Goal: Task Accomplishment & Management: Complete application form

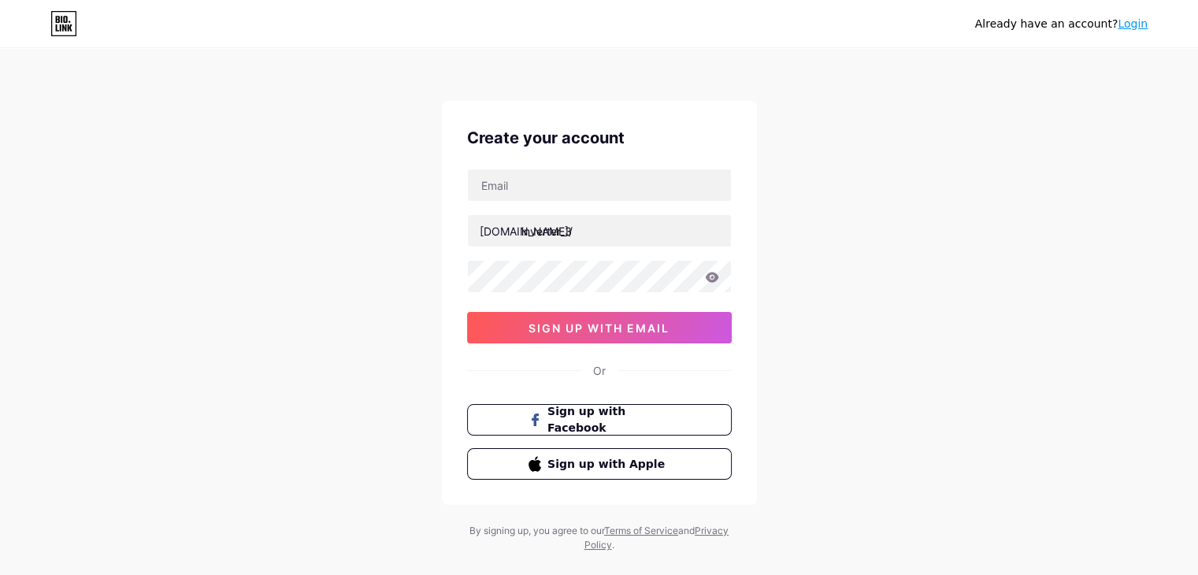
type input "[PERSON_NAME][EMAIL_ADDRESS][PERSON_NAME][DOMAIN_NAME]"
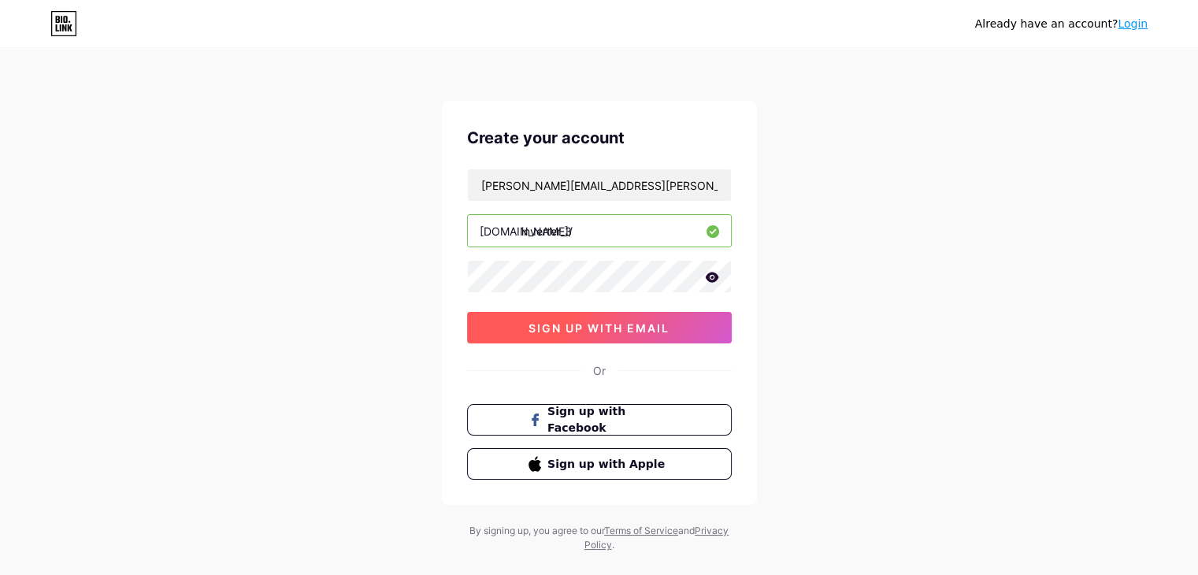
click at [606, 331] on span "sign up with email" at bounding box center [598, 327] width 141 height 13
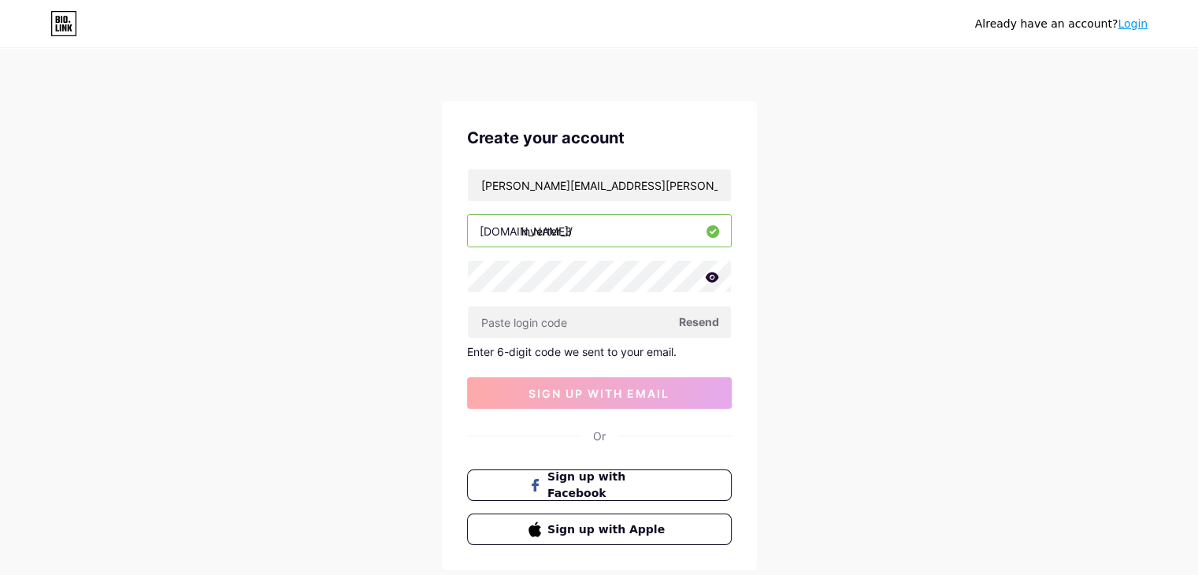
click at [698, 319] on span "Resend" at bounding box center [699, 321] width 40 height 17
paste input "760105"
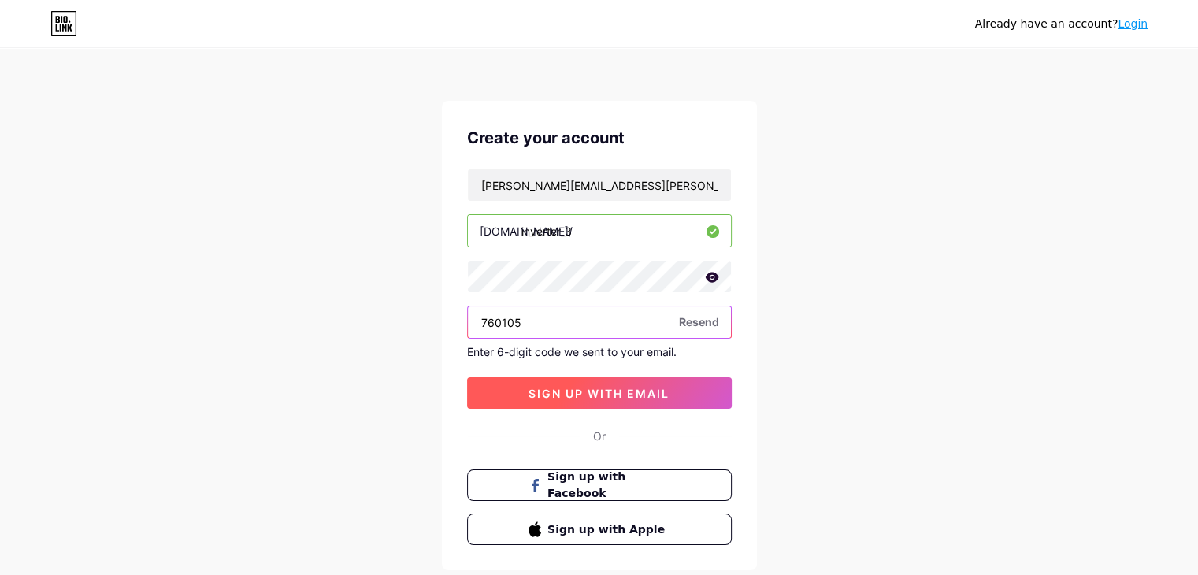
type input "760105"
click at [573, 394] on span "sign up with email" at bounding box center [598, 393] width 141 height 13
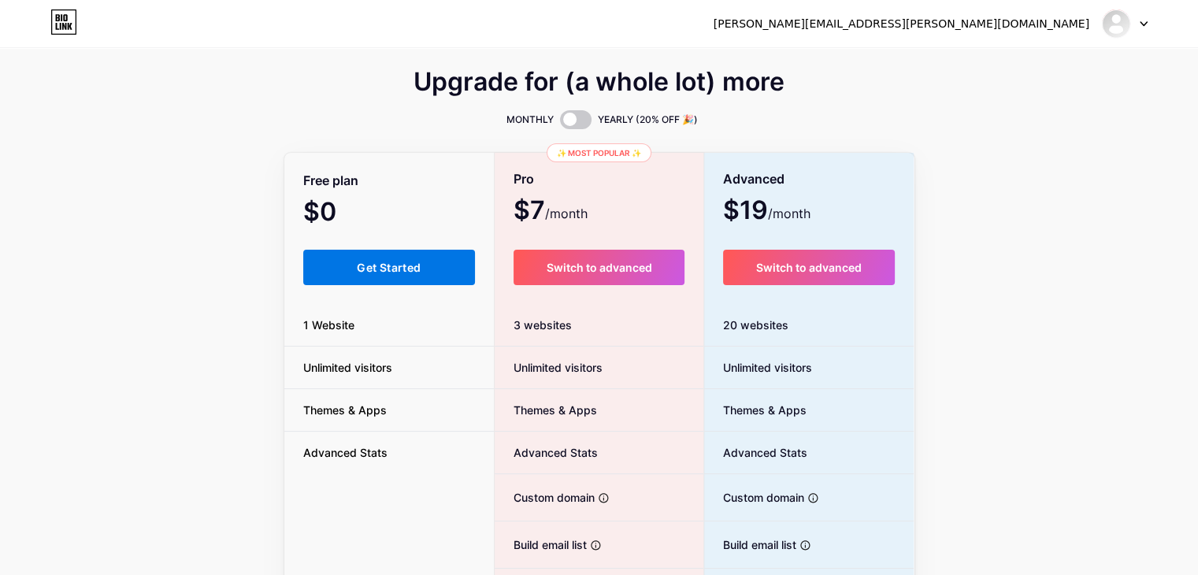
click at [367, 275] on button "Get Started" at bounding box center [389, 267] width 172 height 35
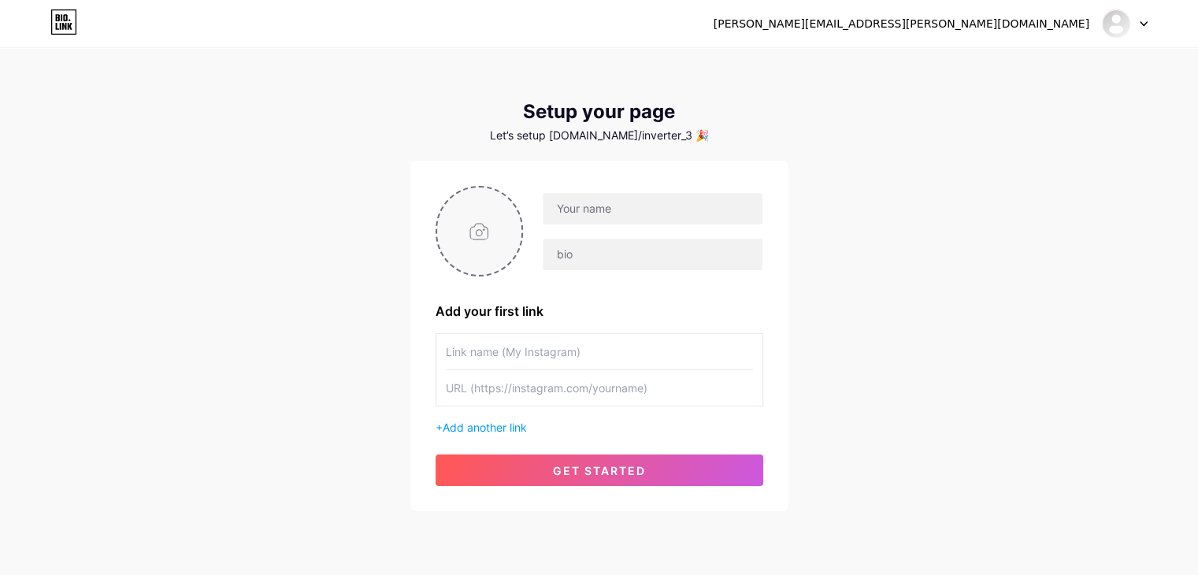
click at [483, 224] on input "file" at bounding box center [479, 230] width 85 height 87
type input "C:\fakepath\0dfb28010f8123290d5525923360391b.jpg"
click at [635, 203] on input "text" at bounding box center [651, 208] width 219 height 31
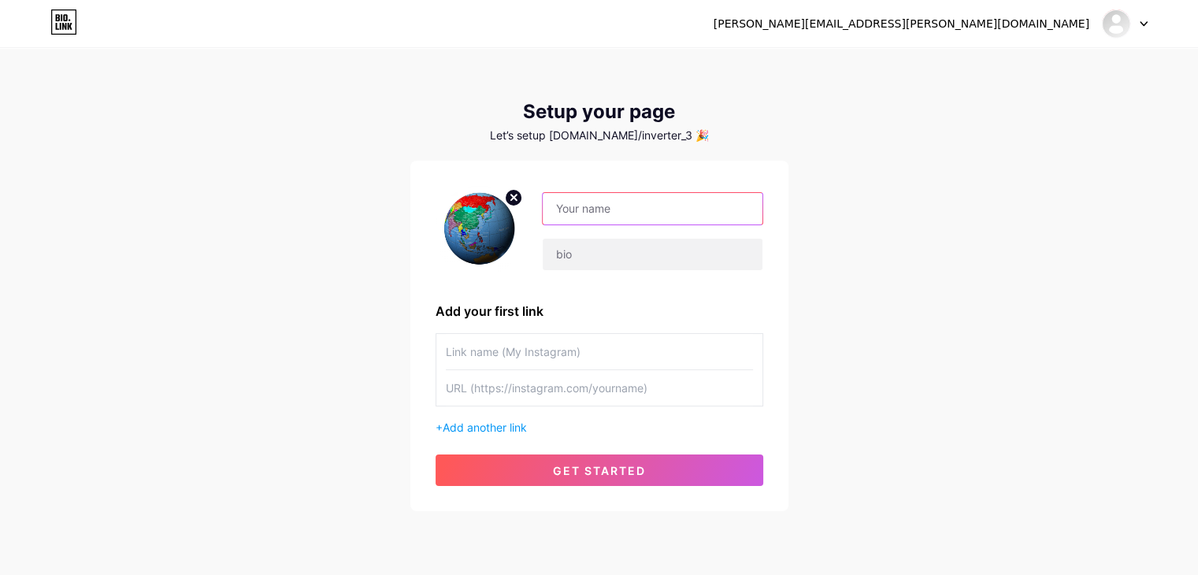
paste input "Smart inverter"
type input "Smart inverter"
click at [583, 249] on input "text" at bounding box center [651, 254] width 219 height 31
paste input "Smart inverter ensures seamless power conversion with high efficiency and low n…"
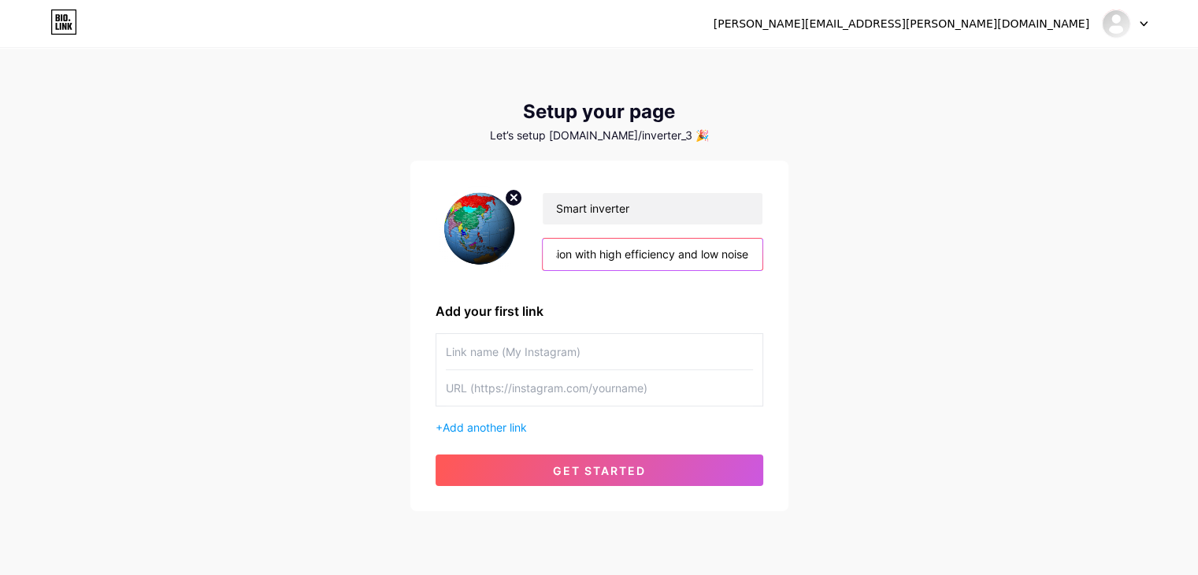
type input "Smart inverter ensures seamless power conversion with high efficiency and low n…"
click at [544, 354] on input "text" at bounding box center [599, 351] width 307 height 35
click at [537, 388] on input "text" at bounding box center [599, 387] width 307 height 35
paste input "[URL][DOMAIN_NAME]"
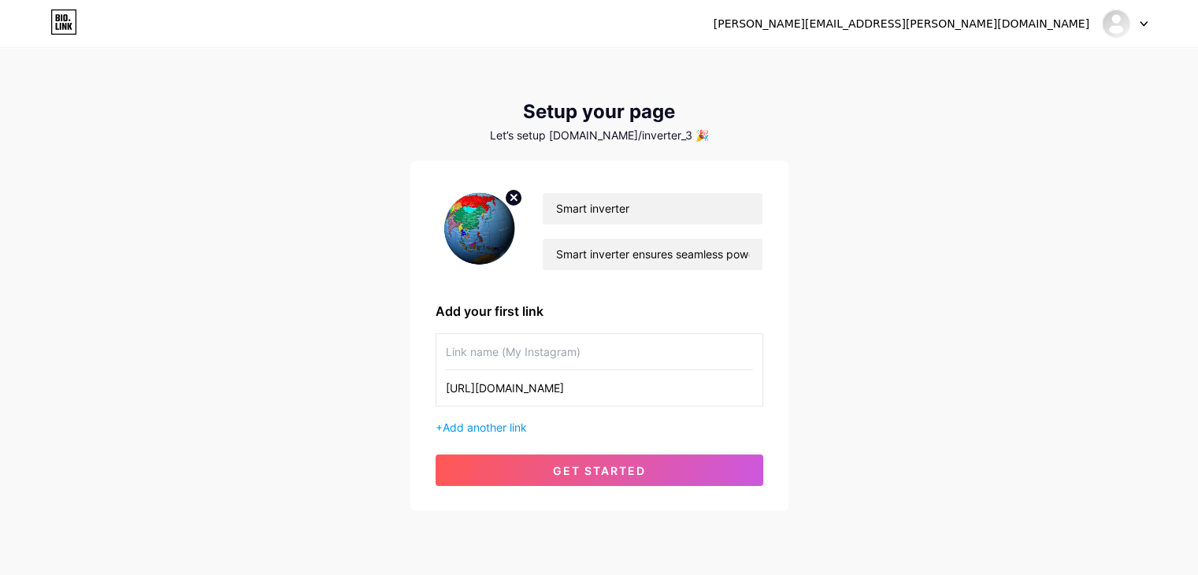
type input "[URL][DOMAIN_NAME]"
click at [547, 357] on input "text" at bounding box center [599, 351] width 307 height 35
paste input "Solar photovoltaic power system design construction and application"
type input "Solar photovoltaic power system design construction and application"
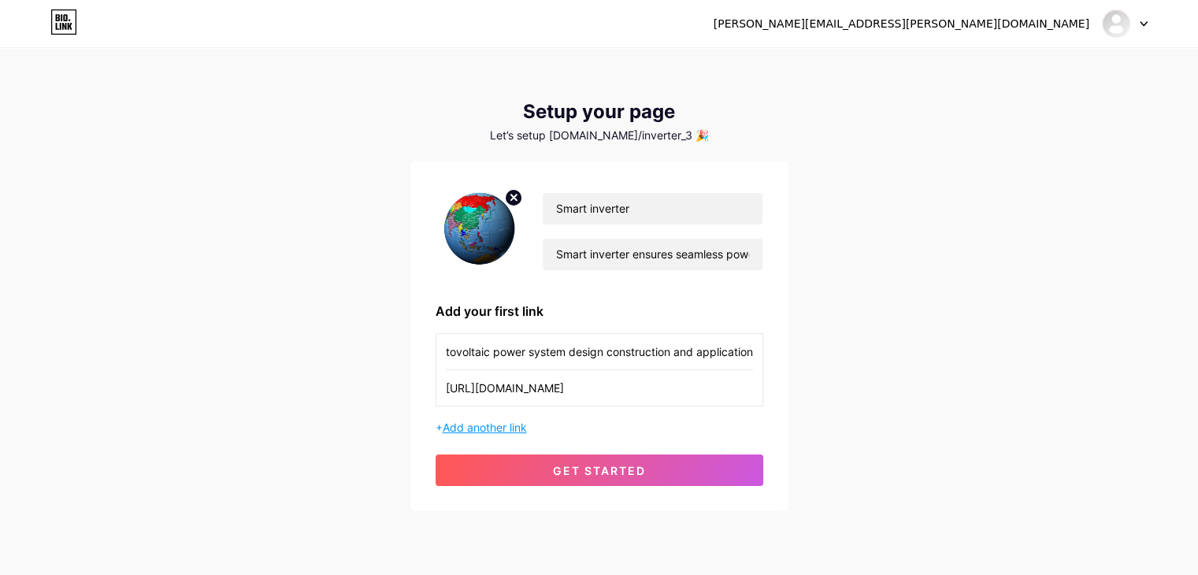
scroll to position [0, 0]
click at [470, 427] on span "Add another link" at bounding box center [484, 426] width 84 height 13
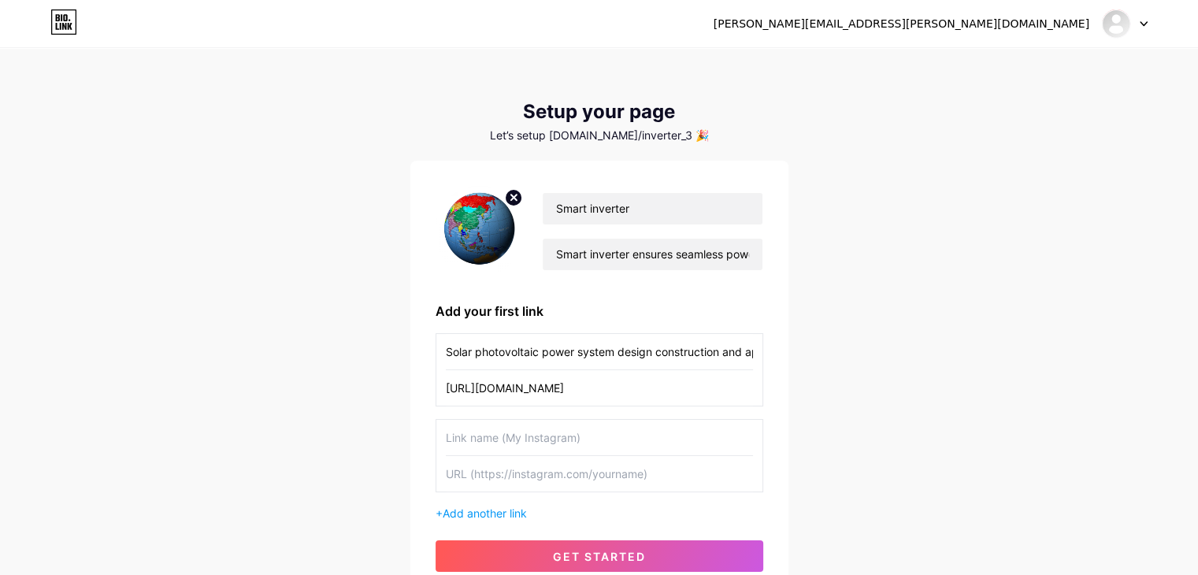
click at [533, 472] on input "text" at bounding box center [599, 473] width 307 height 35
paste input "[URL][DOMAIN_NAME]"
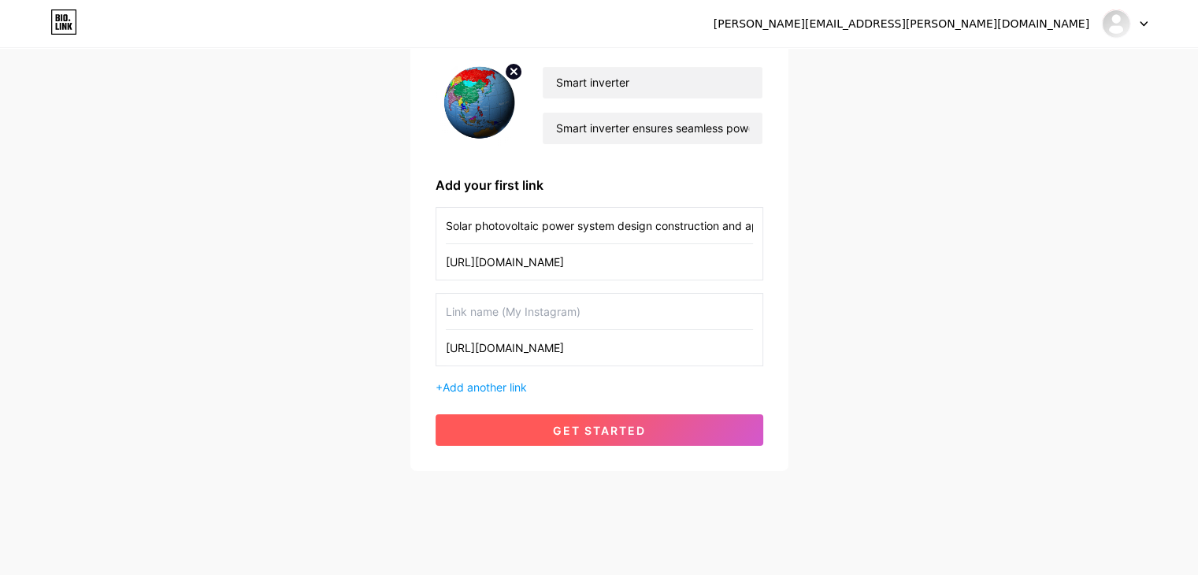
scroll to position [135, 0]
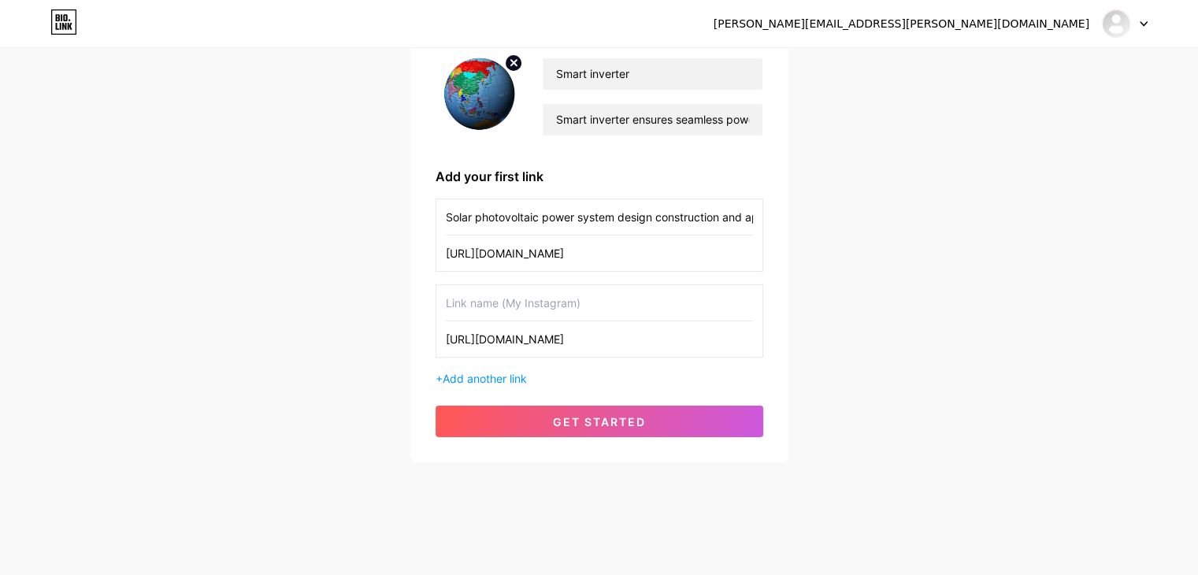
type input "[URL][DOMAIN_NAME]"
click at [507, 297] on input "text" at bounding box center [599, 302] width 307 height 35
paste input "Solar photovoltaic cell system electric power generation application"
type input "Solar photovoltaic cell system electric power generation application"
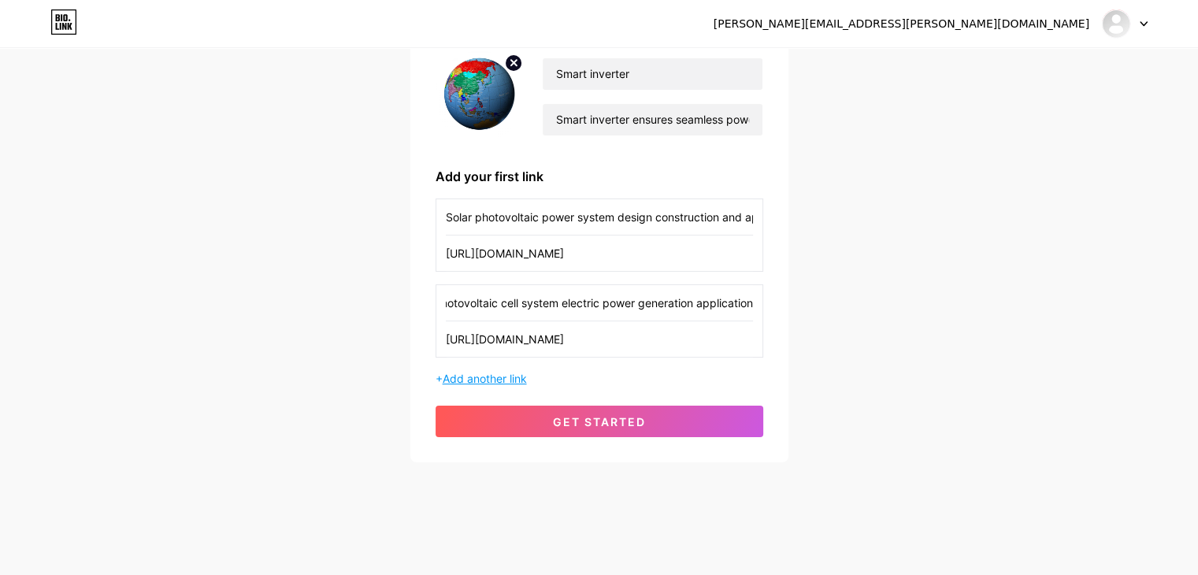
scroll to position [0, 0]
click at [501, 375] on span "Add another link" at bounding box center [484, 378] width 84 height 13
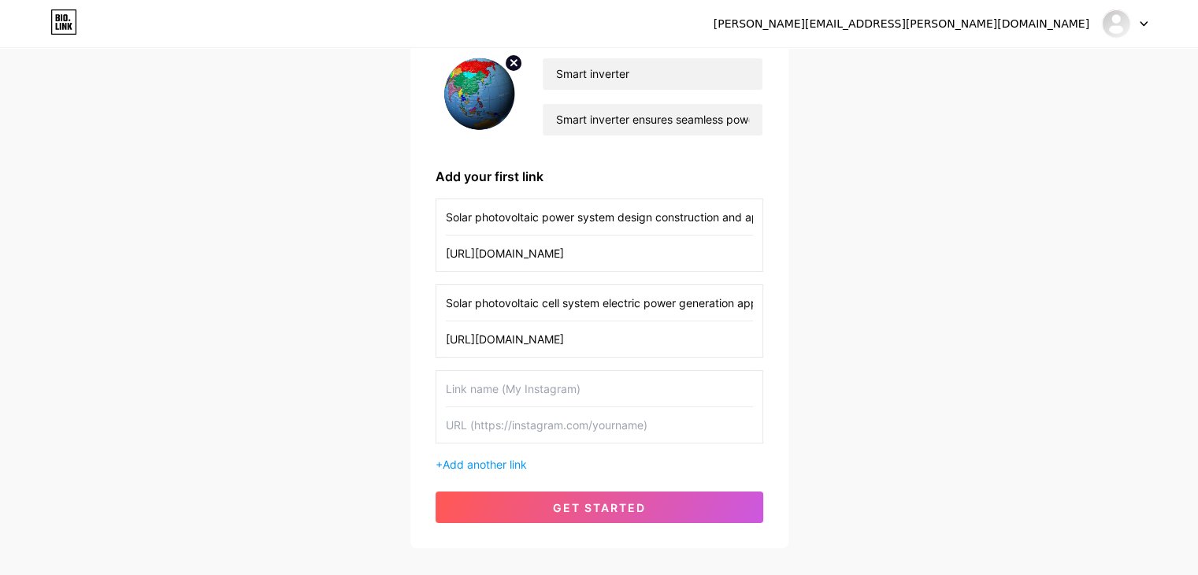
click at [520, 422] on input "text" at bounding box center [599, 424] width 307 height 35
paste input "[URL][DOMAIN_NAME]"
type input "[URL][DOMAIN_NAME]"
click at [517, 393] on input "text" at bounding box center [599, 388] width 307 height 35
paste input "Solar thermal supply system building integrated photovoltaics technology and ap…"
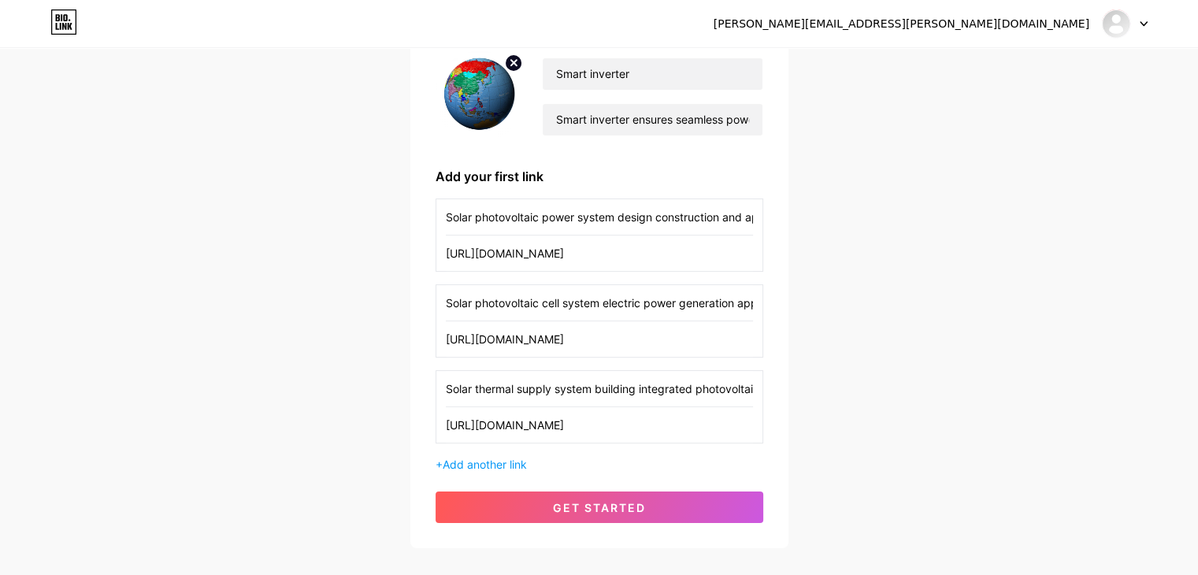
scroll to position [0, 157]
type input "Solar thermal supply system building integrated photovoltaics technology and ap…"
click at [494, 461] on span "Add another link" at bounding box center [484, 463] width 84 height 13
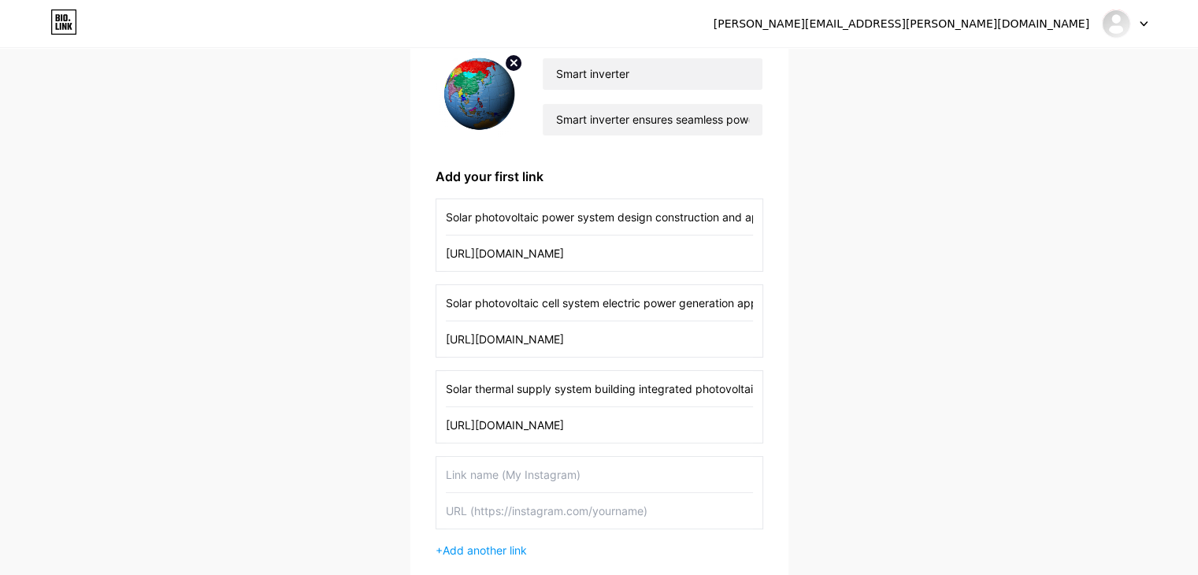
click at [517, 508] on input "text" at bounding box center [599, 510] width 307 height 35
paste input "[URL][DOMAIN_NAME]"
type input "[URL][DOMAIN_NAME]"
click at [504, 486] on input "text" at bounding box center [599, 474] width 307 height 35
paste input "Polymer key material of power lithium ion polymer battery"
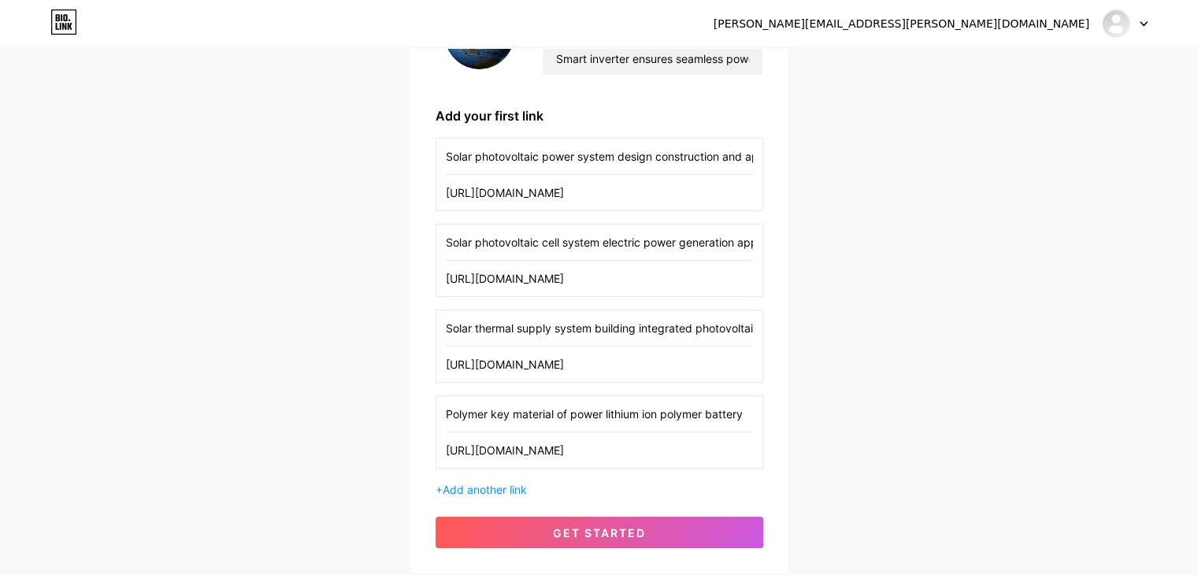
scroll to position [305, 0]
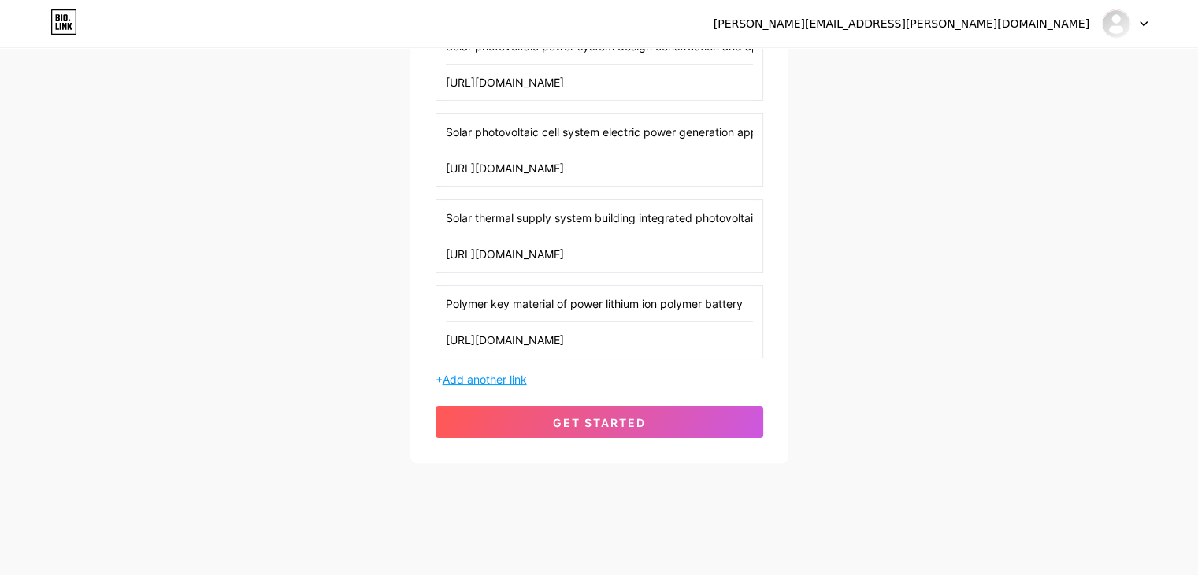
type input "Polymer key material of power lithium ion polymer battery"
click at [494, 372] on span "Add another link" at bounding box center [484, 378] width 84 height 13
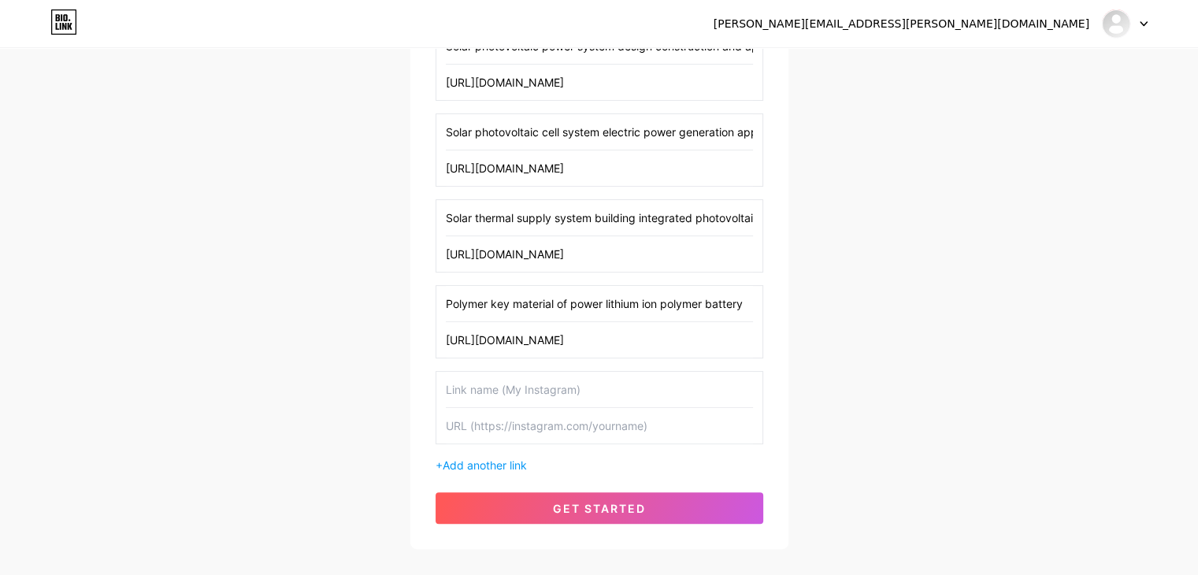
click at [533, 425] on input "text" at bounding box center [599, 425] width 307 height 35
paste input "[URL][DOMAIN_NAME]"
type input "[URL][DOMAIN_NAME]"
click at [579, 398] on input "text" at bounding box center [599, 389] width 307 height 35
paste input "Solar LED lighting system technologies and engineering design"
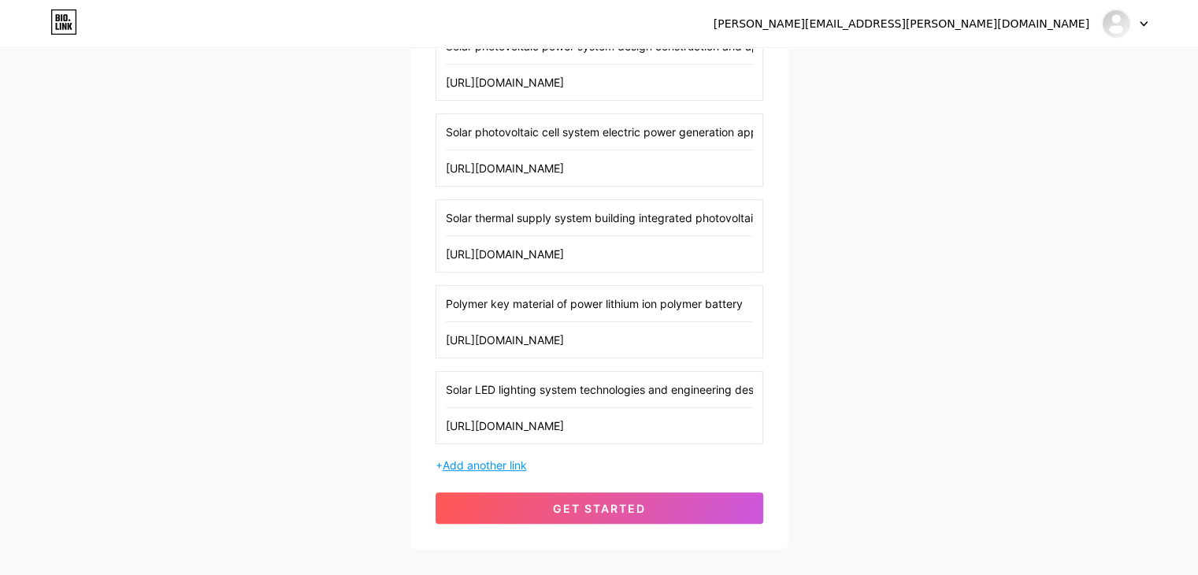
scroll to position [0, 20]
type input "Solar LED lighting system technologies and engineering design"
click at [482, 458] on span "Add another link" at bounding box center [484, 464] width 84 height 13
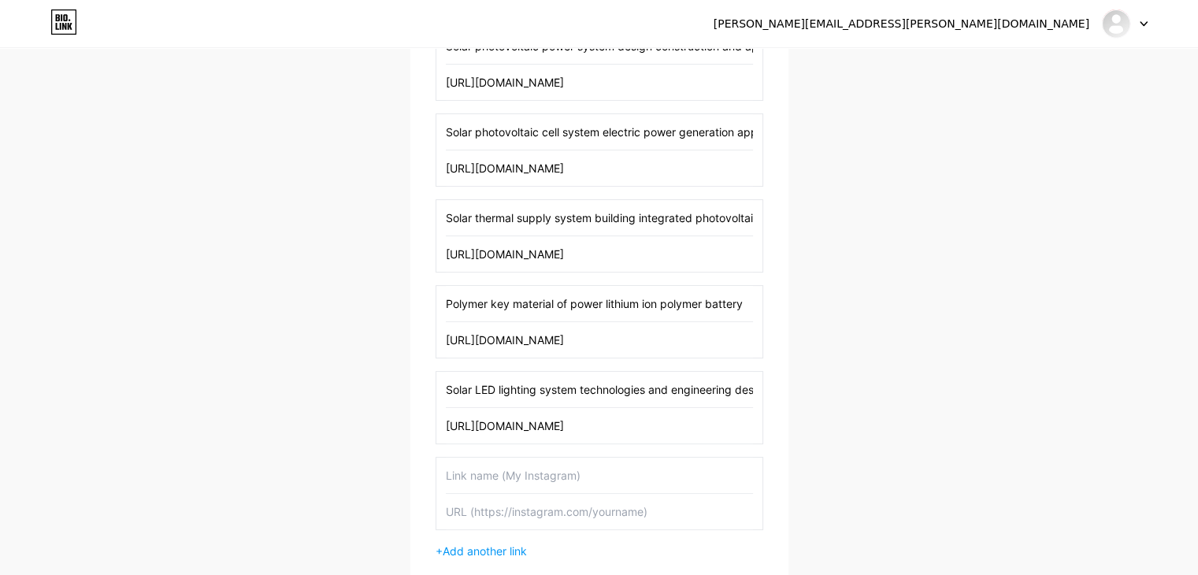
click at [547, 513] on input "text" at bounding box center [599, 511] width 307 height 35
paste input "[URL][DOMAIN_NAME]"
type input "[URL][DOMAIN_NAME]"
click at [544, 476] on input "text" at bounding box center [599, 474] width 307 height 35
paste input "Share how do lithium ion batteries work and new best lithium battery technology"
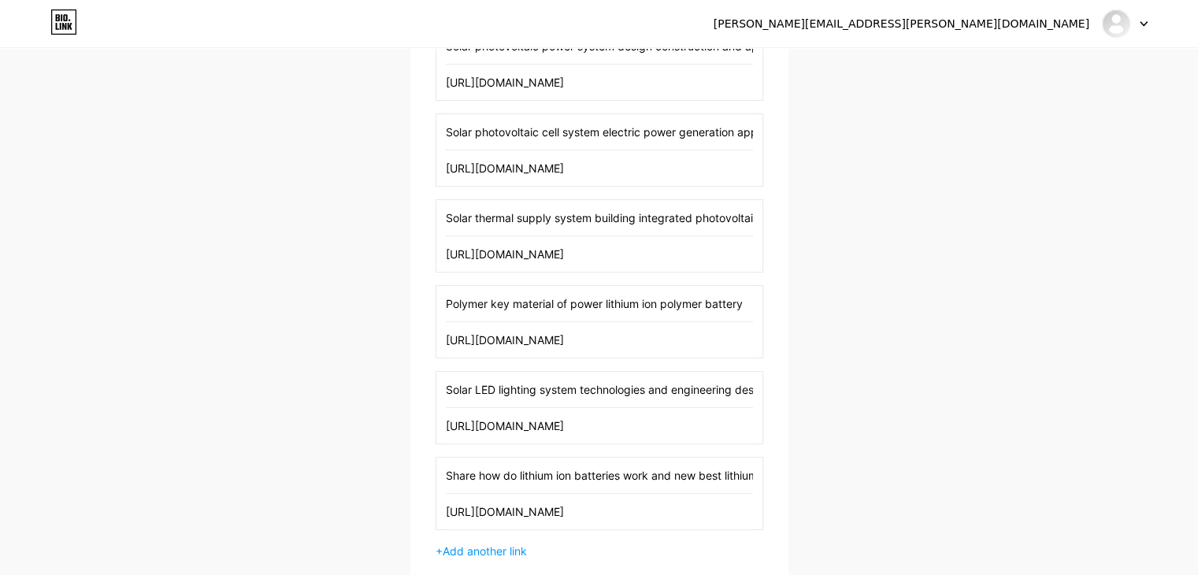
scroll to position [0, 112]
type input "Share how do lithium ion batteries work and new best lithium battery technology"
click at [498, 546] on span "Add another link" at bounding box center [484, 550] width 84 height 13
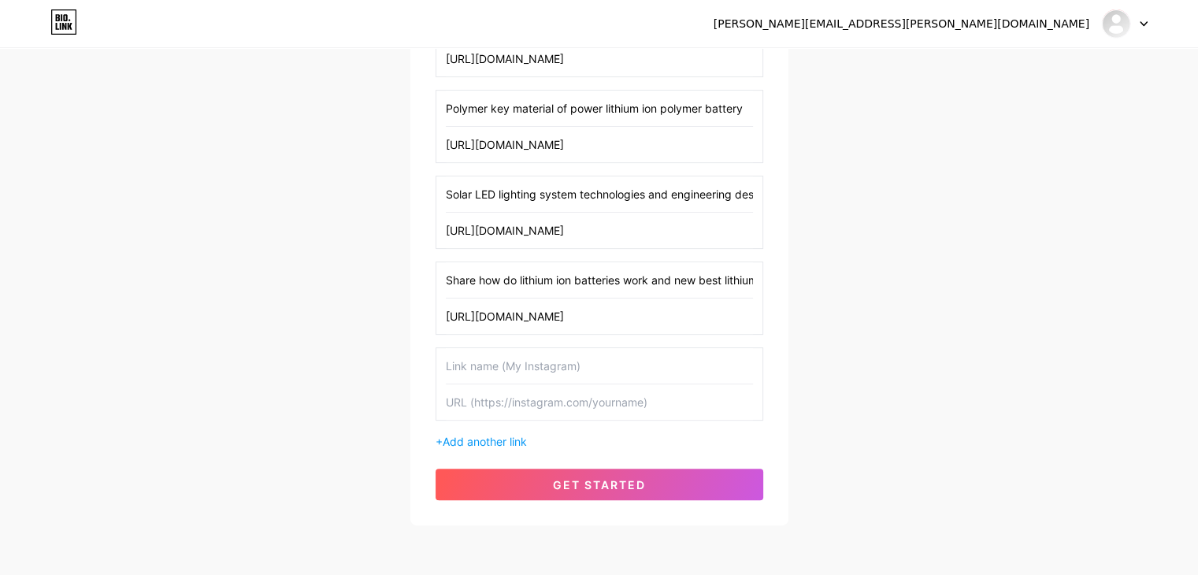
scroll to position [542, 0]
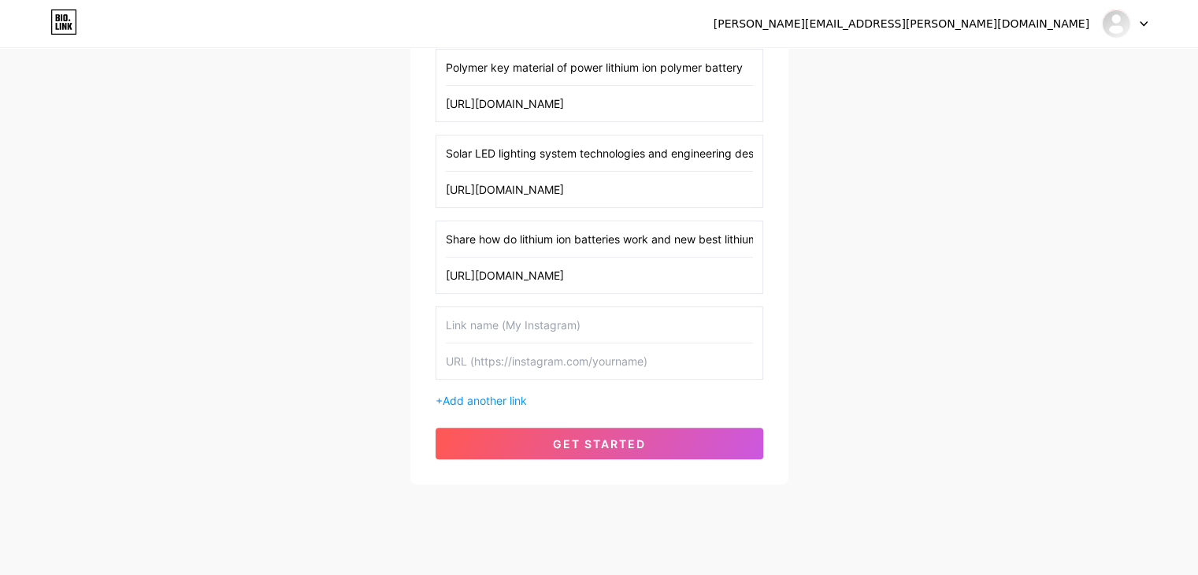
click at [518, 364] on input "text" at bounding box center [599, 360] width 307 height 35
paste input "[URL][DOMAIN_NAME]"
type input "[URL][DOMAIN_NAME]"
click at [566, 328] on input "text" at bounding box center [599, 324] width 307 height 35
paste input "Rechargeable lithium batteries and lithium ion deep cycle solar battery"
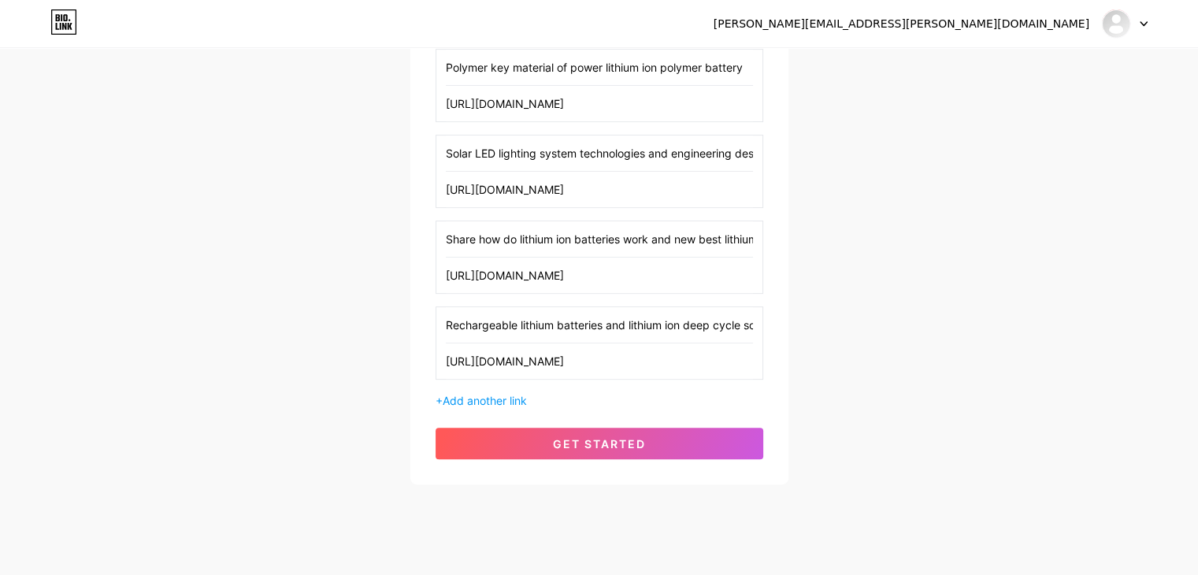
scroll to position [0, 59]
type input "Rechargeable lithium batteries and lithium ion deep cycle solar battery"
click at [497, 394] on span "Add another link" at bounding box center [484, 400] width 84 height 13
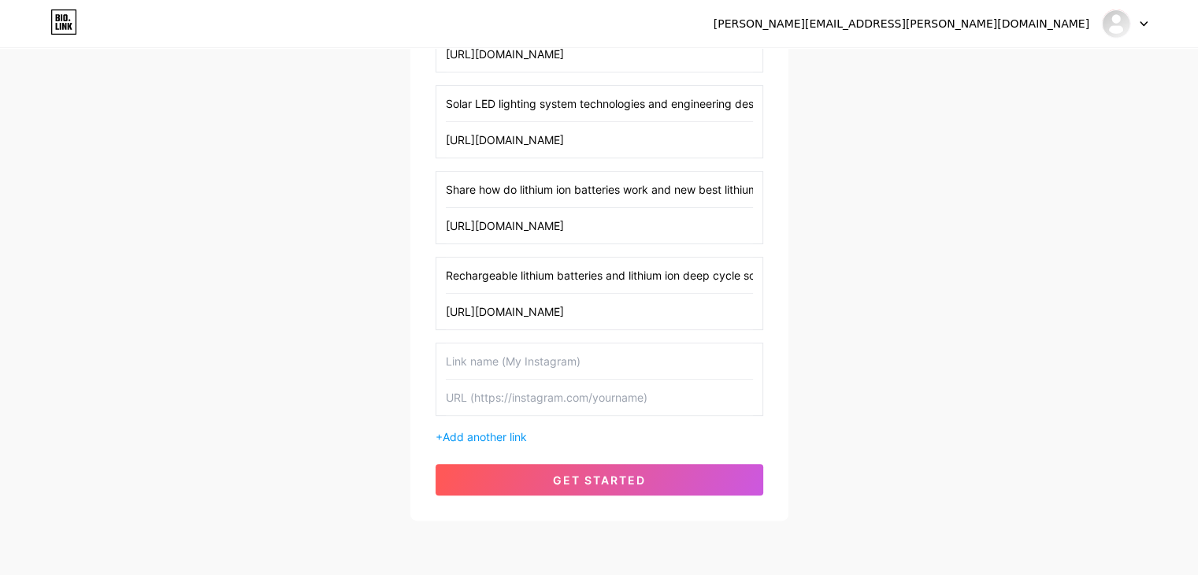
scroll to position [646, 0]
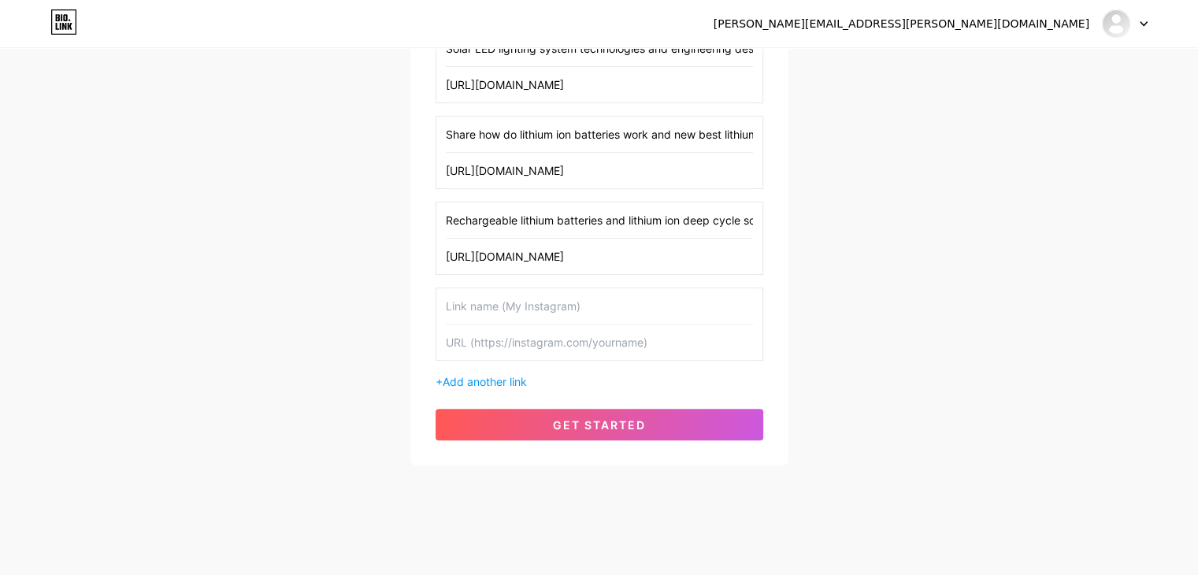
click at [502, 342] on input "text" at bounding box center [599, 341] width 307 height 35
paste input "[URL][DOMAIN_NAME]"
type input "[URL][DOMAIN_NAME]"
click at [513, 309] on input "text" at bounding box center [599, 305] width 307 height 35
paste input "Chemical energy storage technologies and applications in electric power systems"
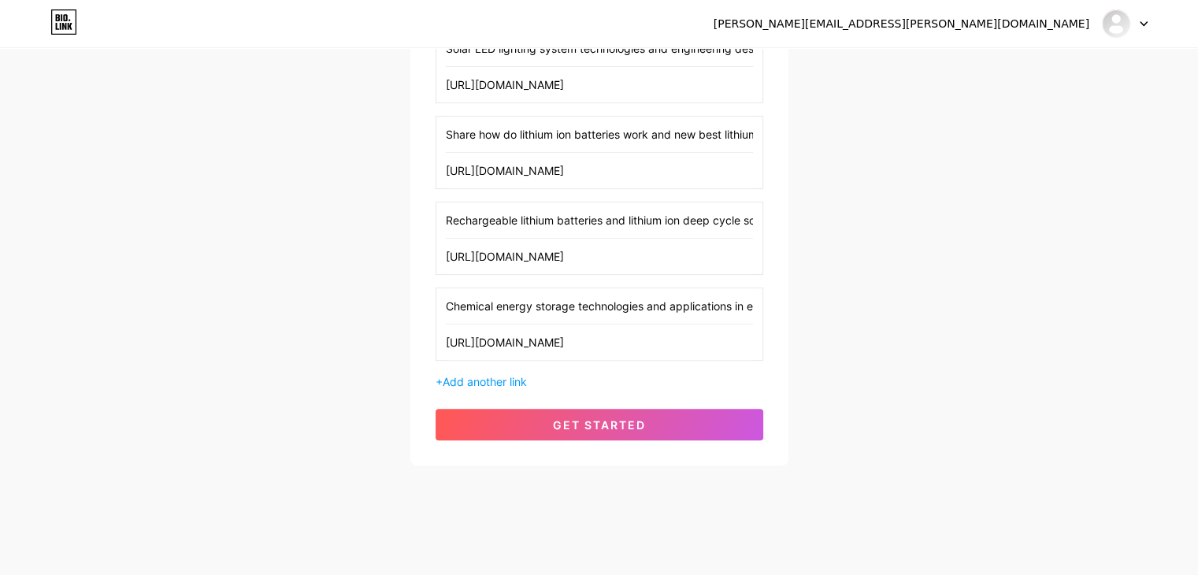
scroll to position [0, 117]
type input "Chemical energy storage technologies and applications in electric power systems"
click at [476, 368] on div "Solar photovoltaic power system design construction and application [URL][DOMAI…" at bounding box center [599, 38] width 328 height 703
click at [478, 376] on span "Add another link" at bounding box center [484, 381] width 84 height 13
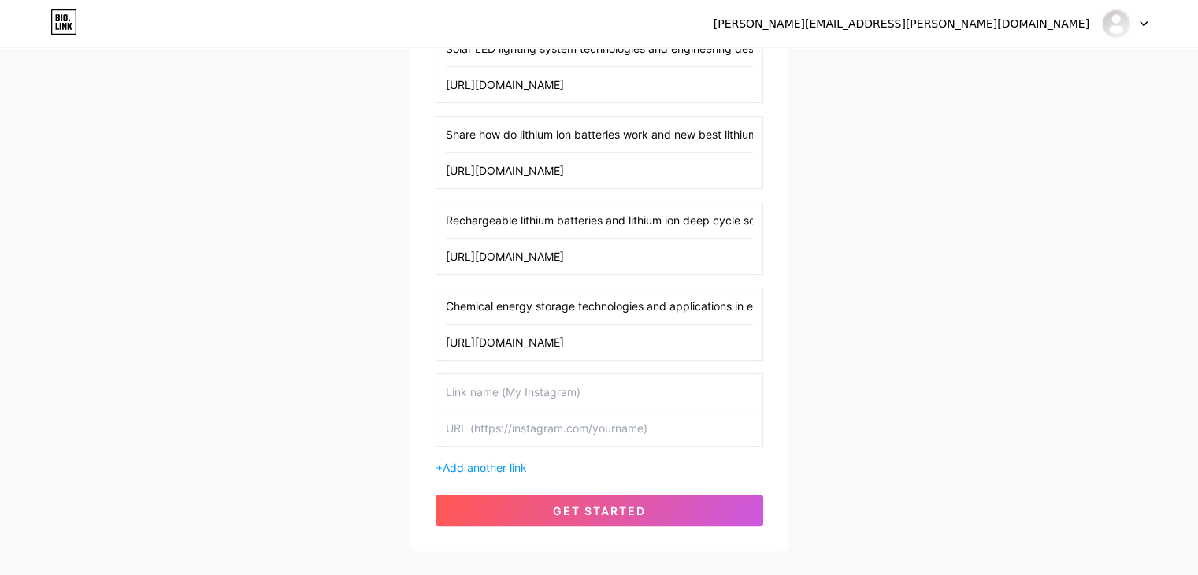
click at [505, 429] on input "text" at bounding box center [599, 427] width 307 height 35
paste input "[URL][DOMAIN_NAME]"
type input "[URL][DOMAIN_NAME]"
click at [510, 391] on input "text" at bounding box center [599, 391] width 307 height 35
paste input "Design and development of electric utility vehicle deep cycle car battery manag…"
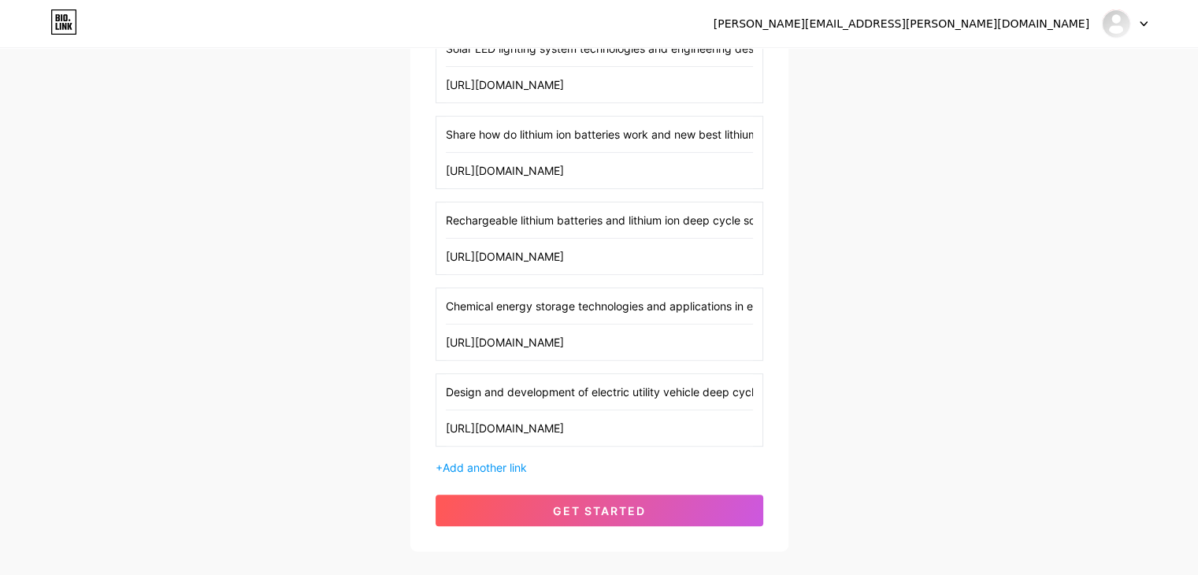
scroll to position [0, 180]
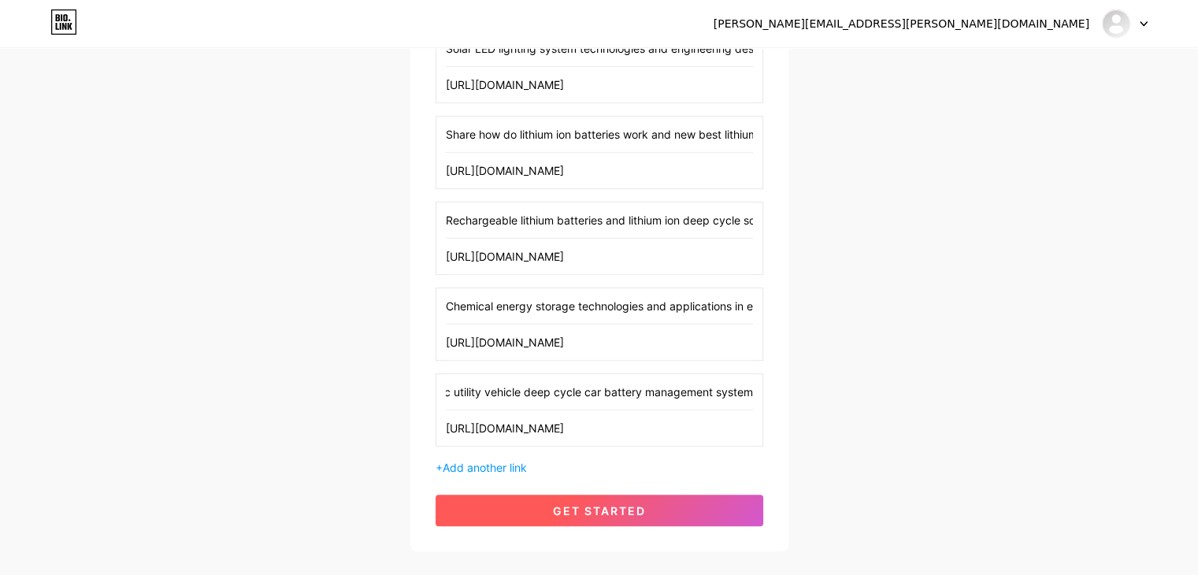
type input "Design and development of electric utility vehicle deep cycle car battery manag…"
click at [583, 509] on span "get started" at bounding box center [599, 510] width 93 height 13
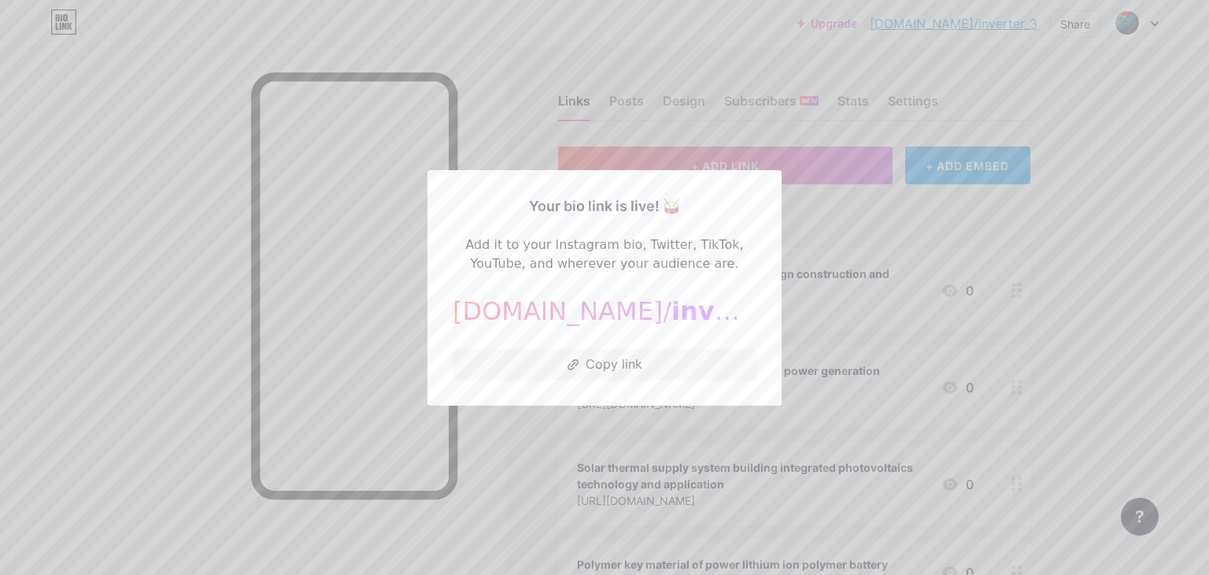
click at [1064, 228] on div at bounding box center [604, 287] width 1209 height 575
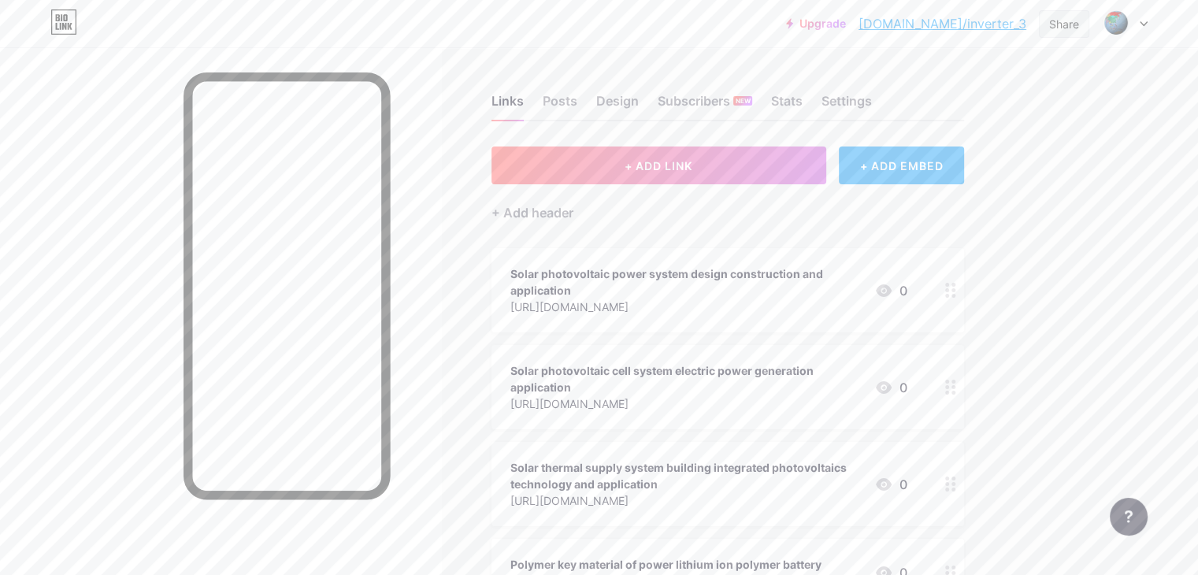
click at [1064, 24] on div "Share" at bounding box center [1064, 24] width 30 height 17
click at [998, 76] on div "Copy link" at bounding box center [970, 81] width 235 height 38
